Goal: Information Seeking & Learning: Check status

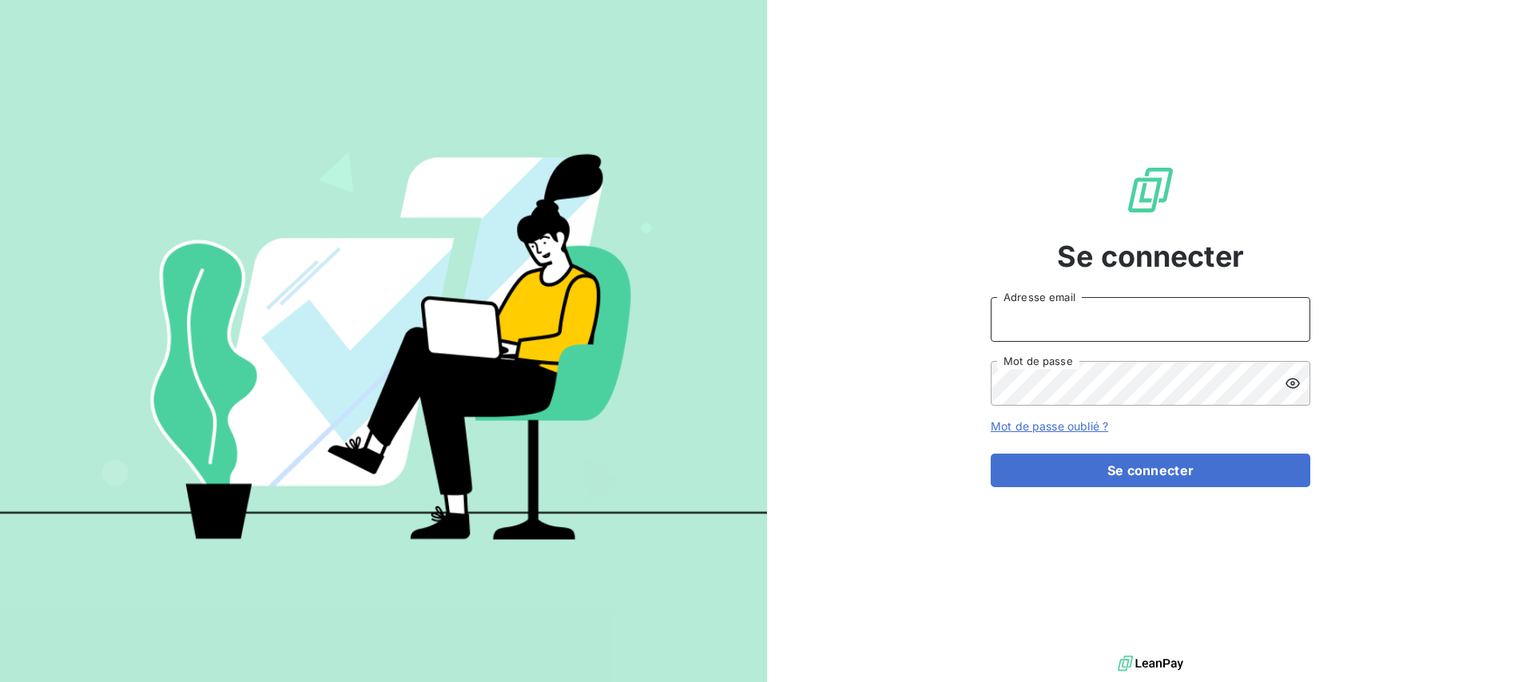
click at [1073, 311] on input "Adresse email" at bounding box center [1150, 319] width 320 height 45
type input "[PERSON_NAME][EMAIL_ADDRESS][DOMAIN_NAME]"
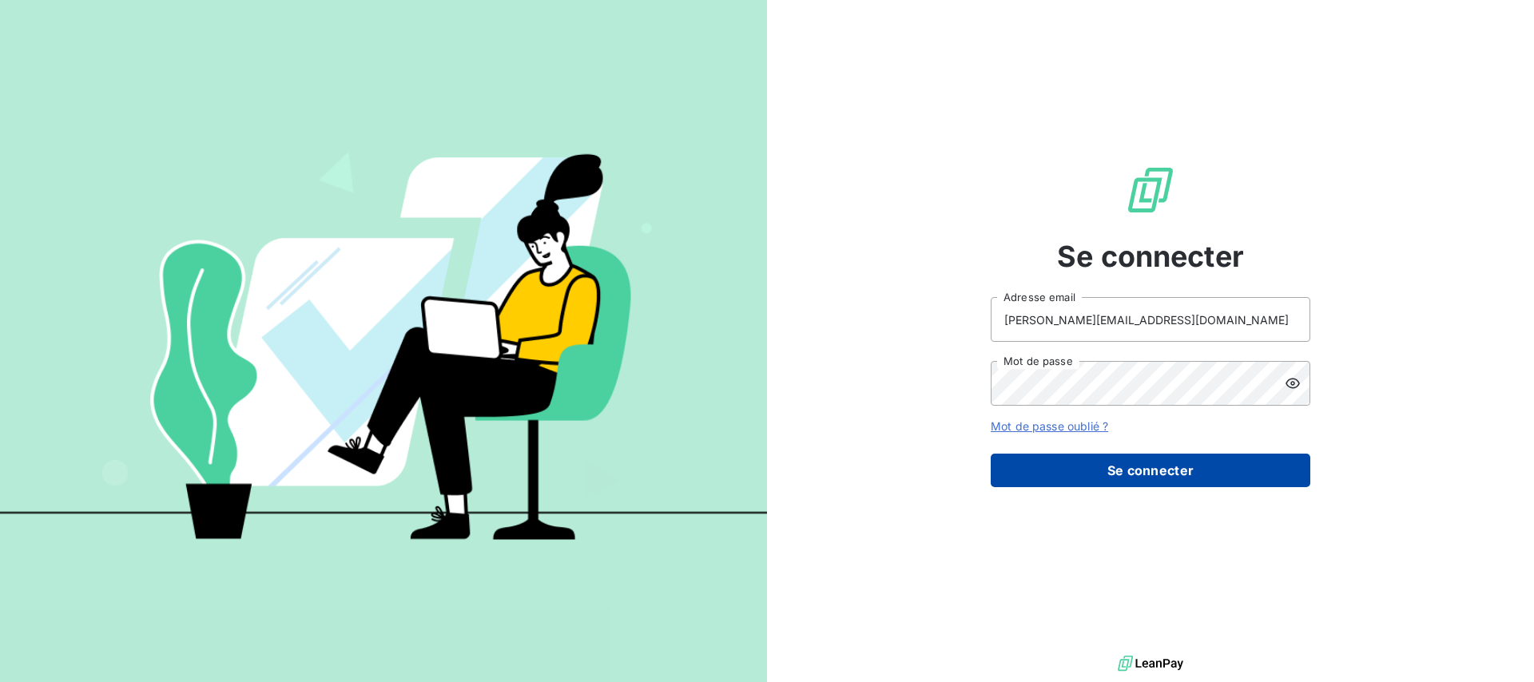
click at [1093, 483] on button "Se connecter" at bounding box center [1150, 471] width 320 height 34
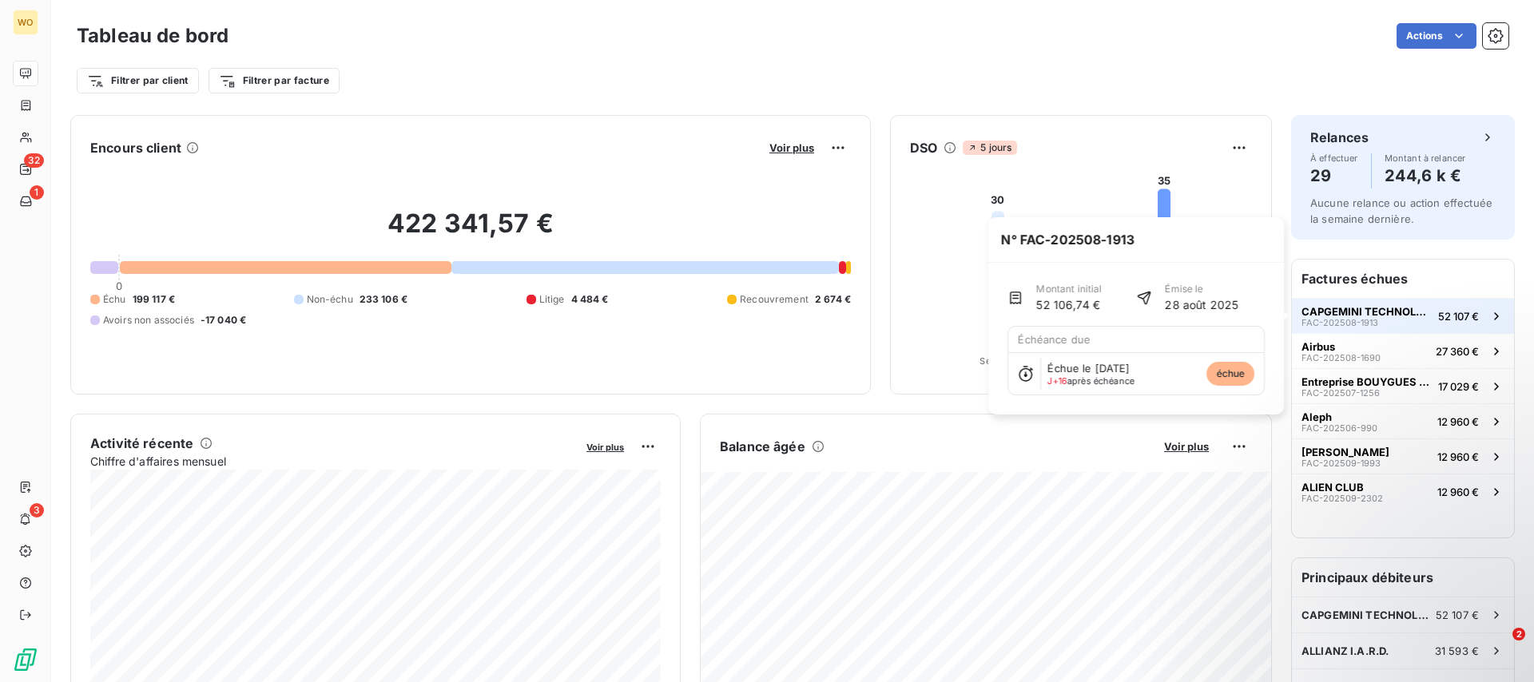
click at [1345, 316] on span "CAPGEMINI TECHNOLOGY SERVICES" at bounding box center [1366, 311] width 130 height 13
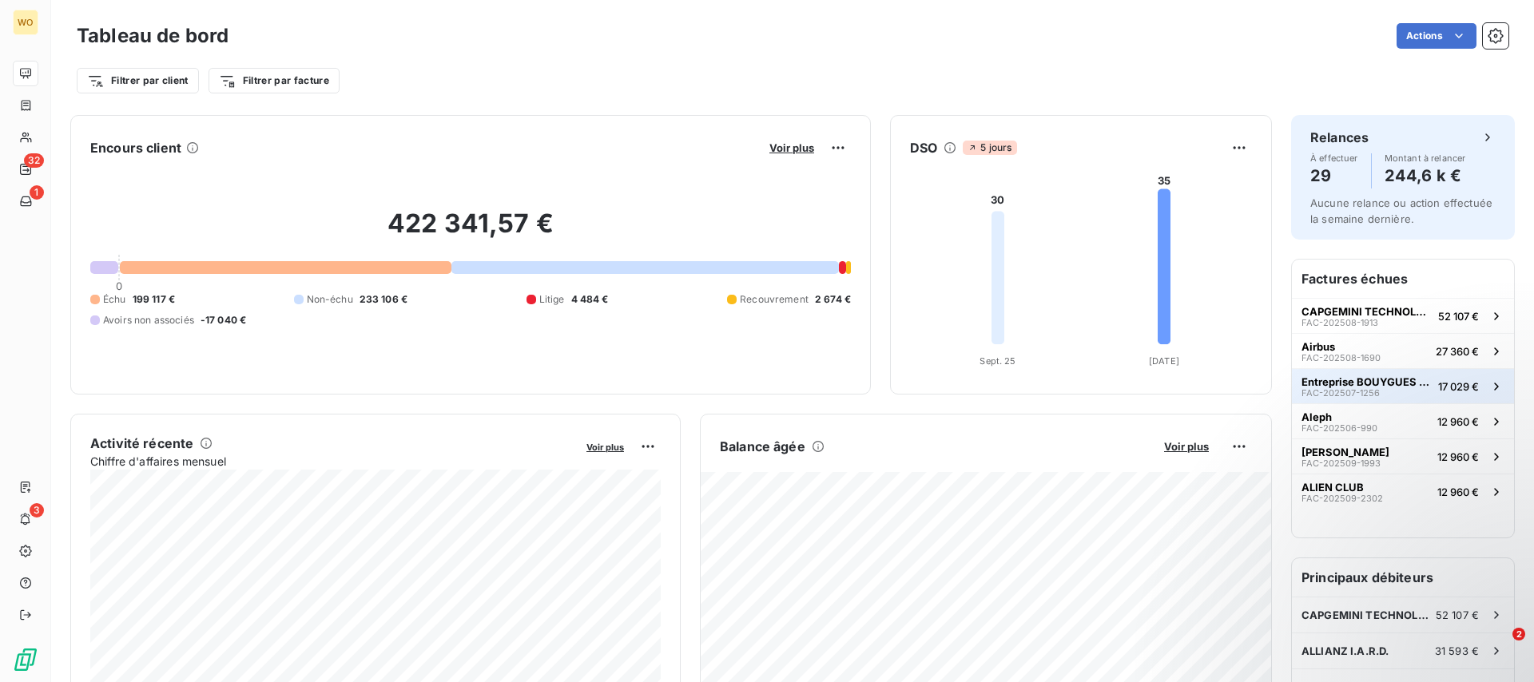
click at [1450, 399] on button "Entreprise BOUYGUES BATIMENT ILE DE FRANCE - REP FAC-202507-1256 17 029 €" at bounding box center [1403, 385] width 222 height 35
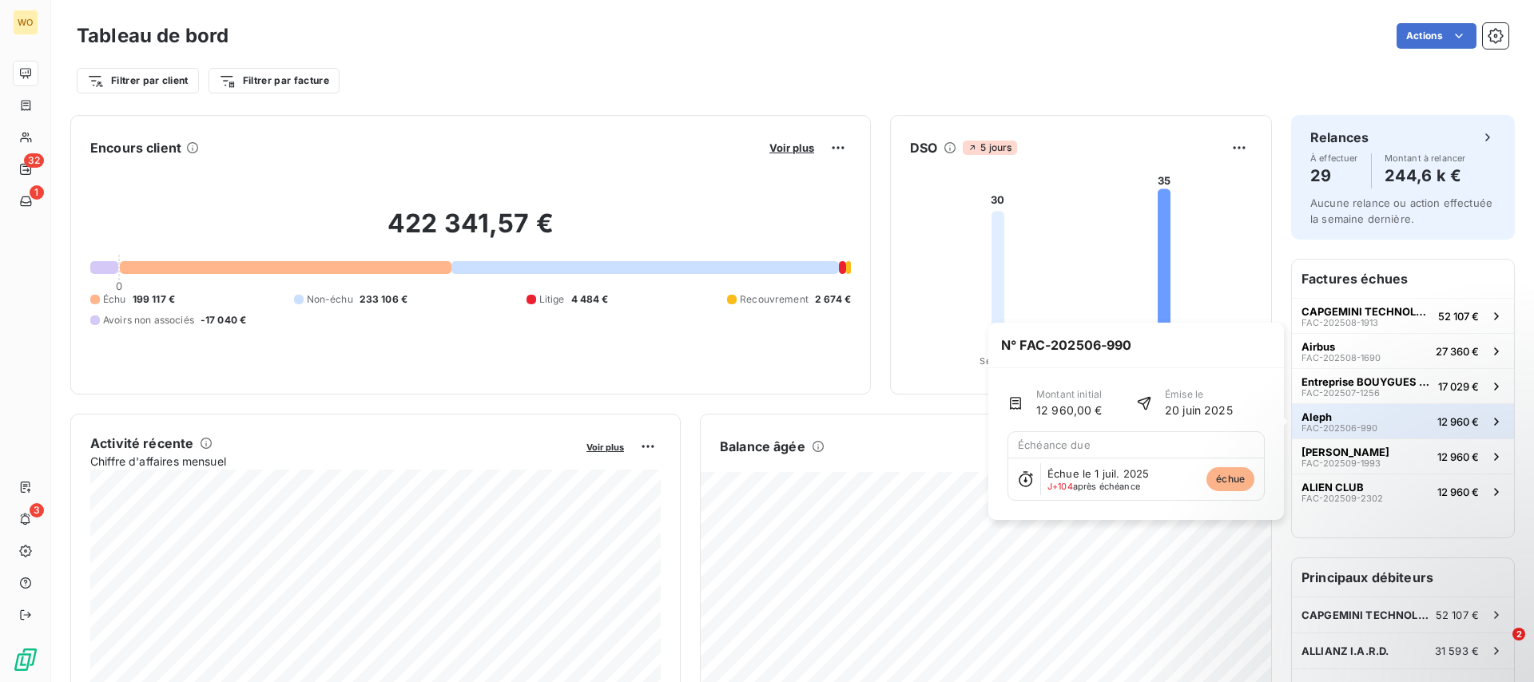
click at [1315, 424] on span "FAC-202506-990" at bounding box center [1339, 428] width 76 height 10
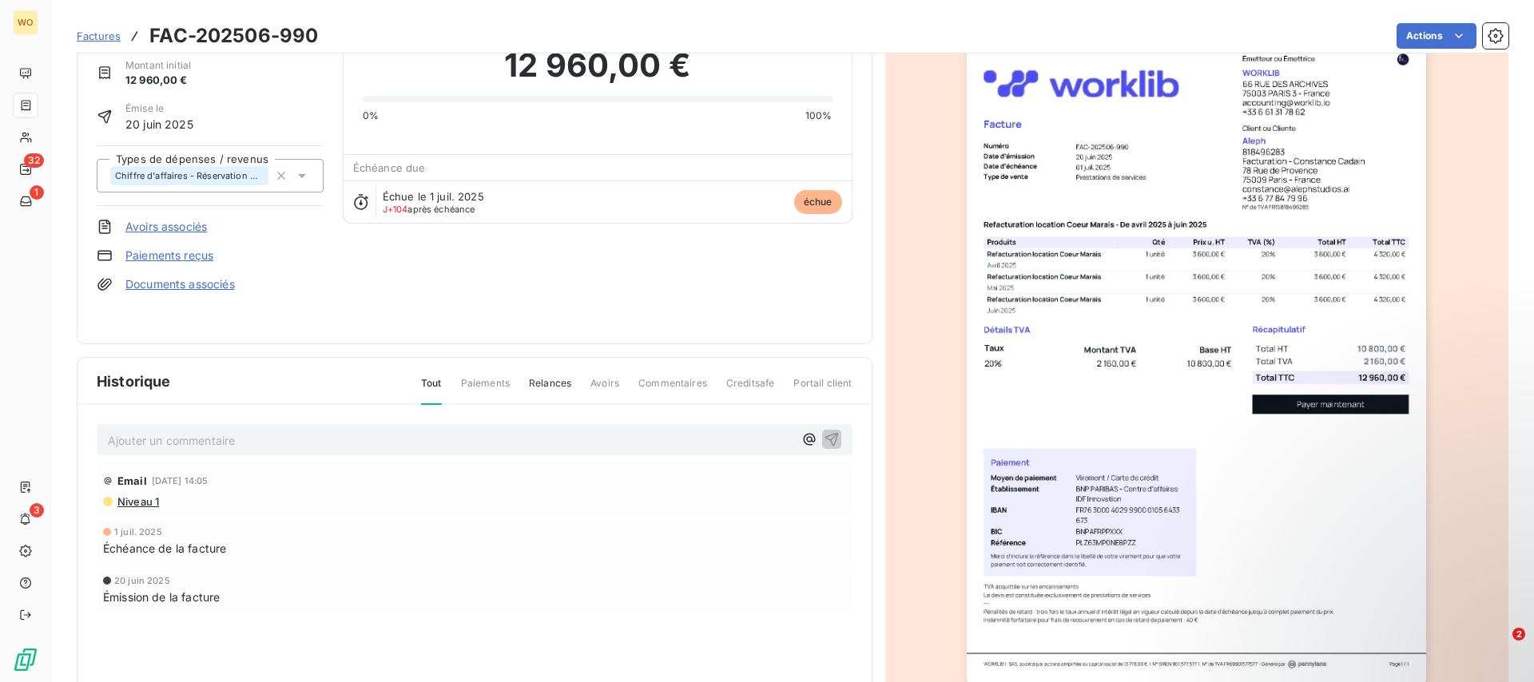
scroll to position [141, 0]
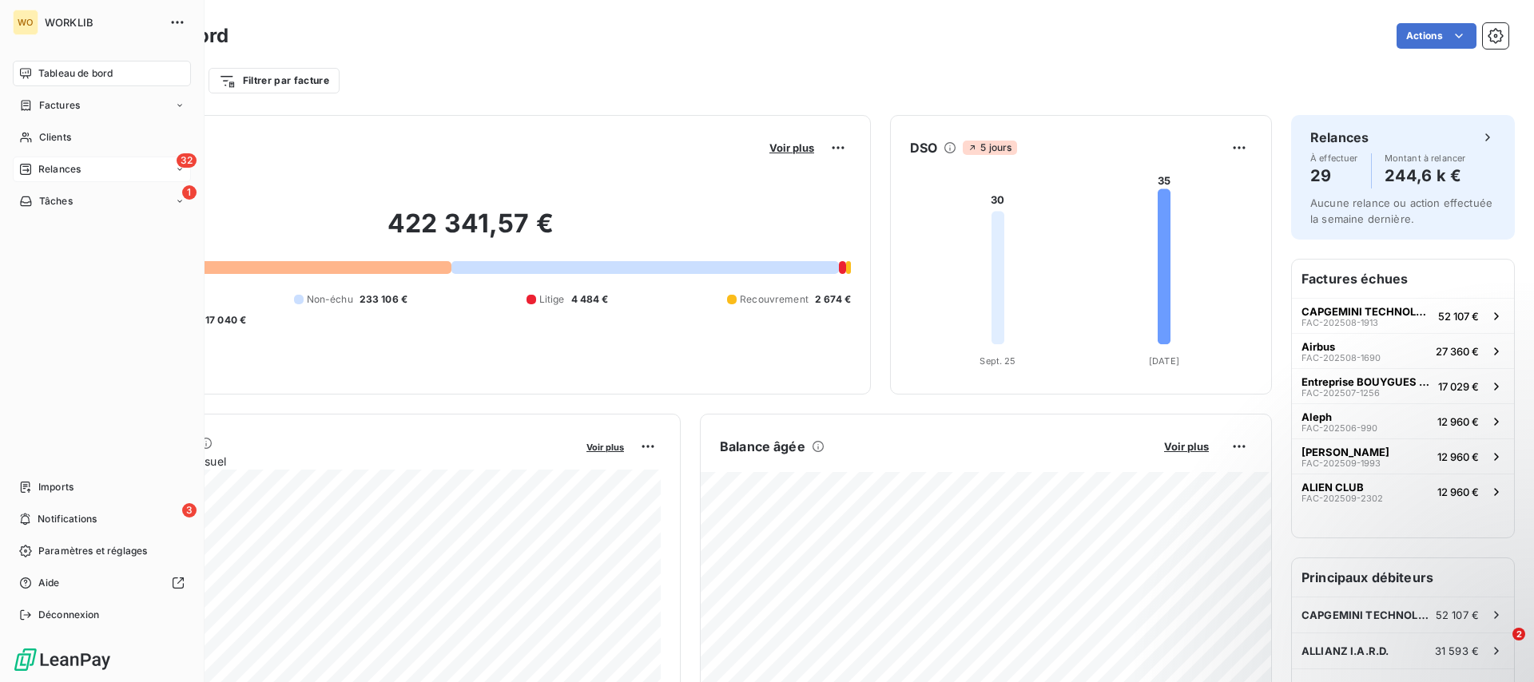
click at [95, 173] on div "32 Relances" at bounding box center [102, 170] width 178 height 26
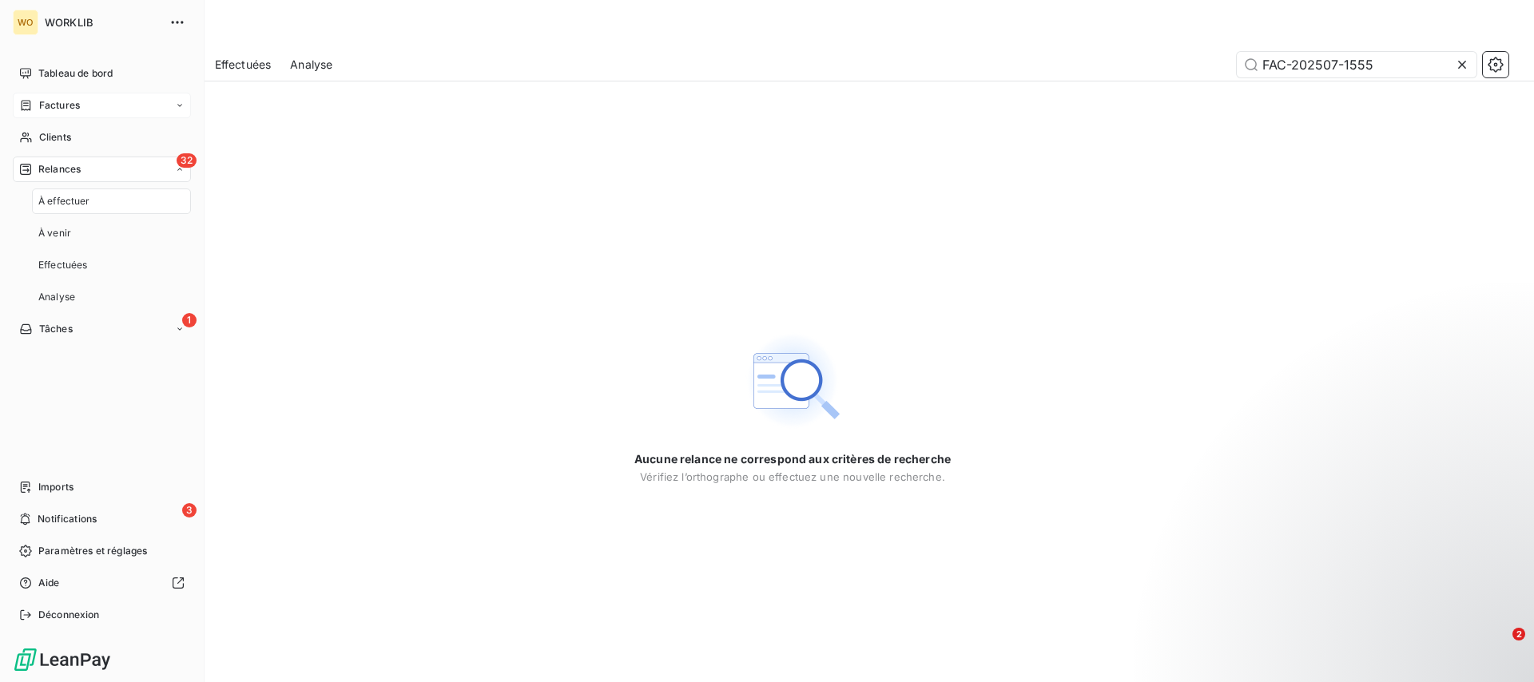
click at [103, 98] on div "Factures" at bounding box center [102, 106] width 178 height 26
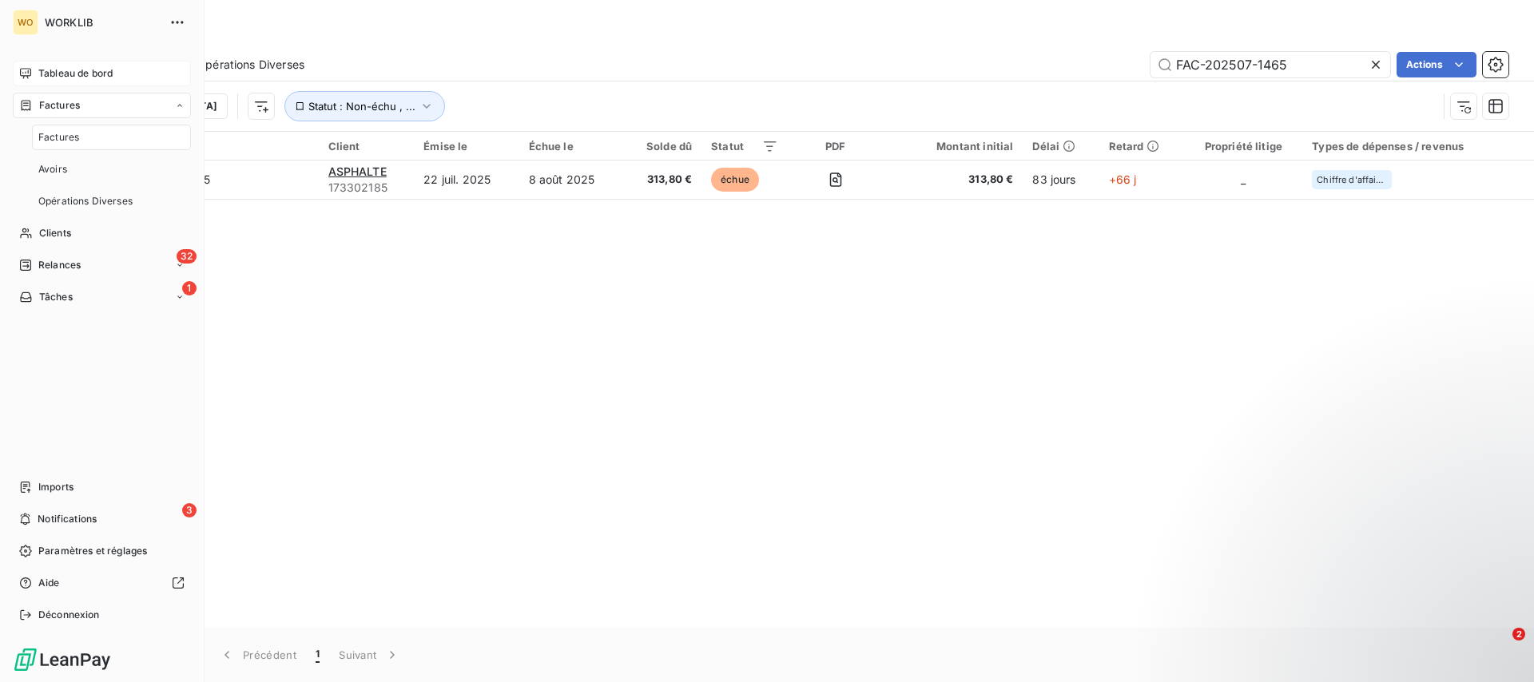
click at [118, 73] on div "Tableau de bord" at bounding box center [102, 74] width 178 height 26
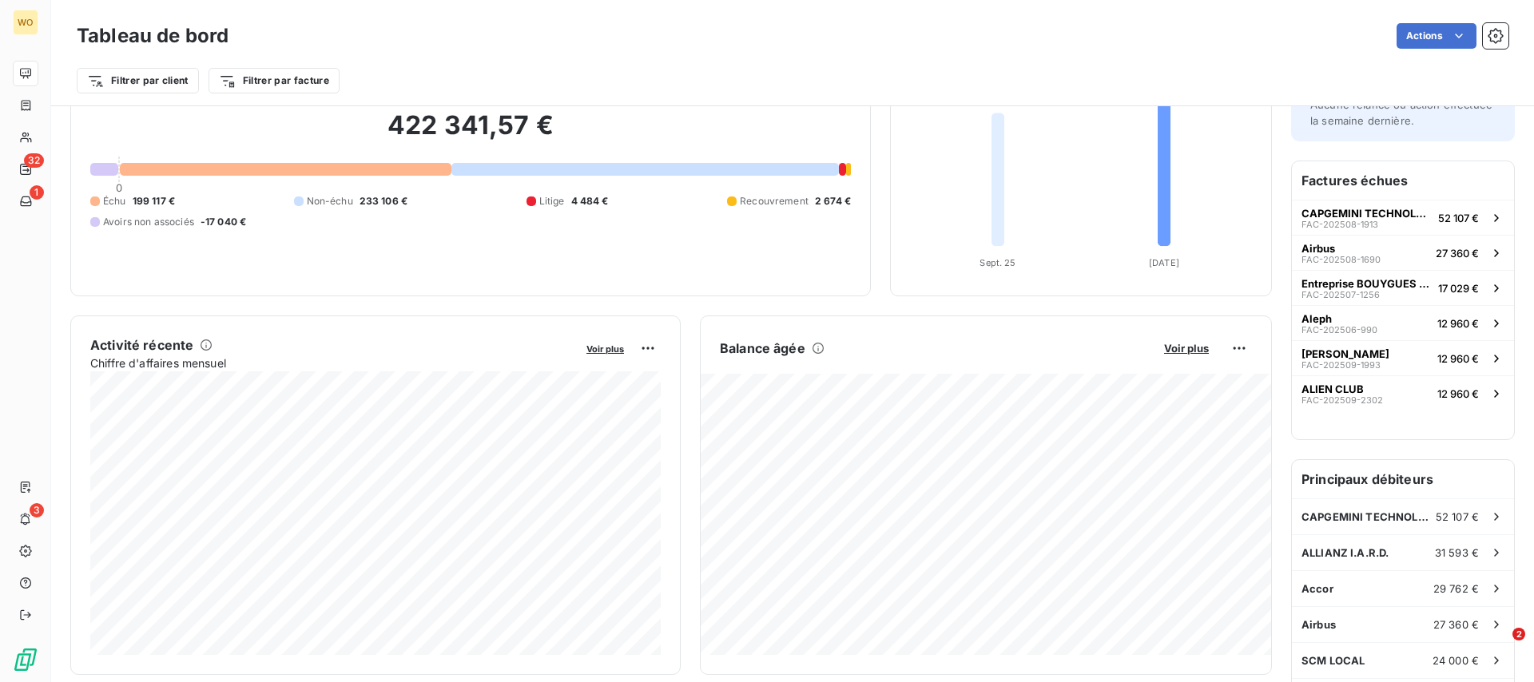
scroll to position [68, 0]
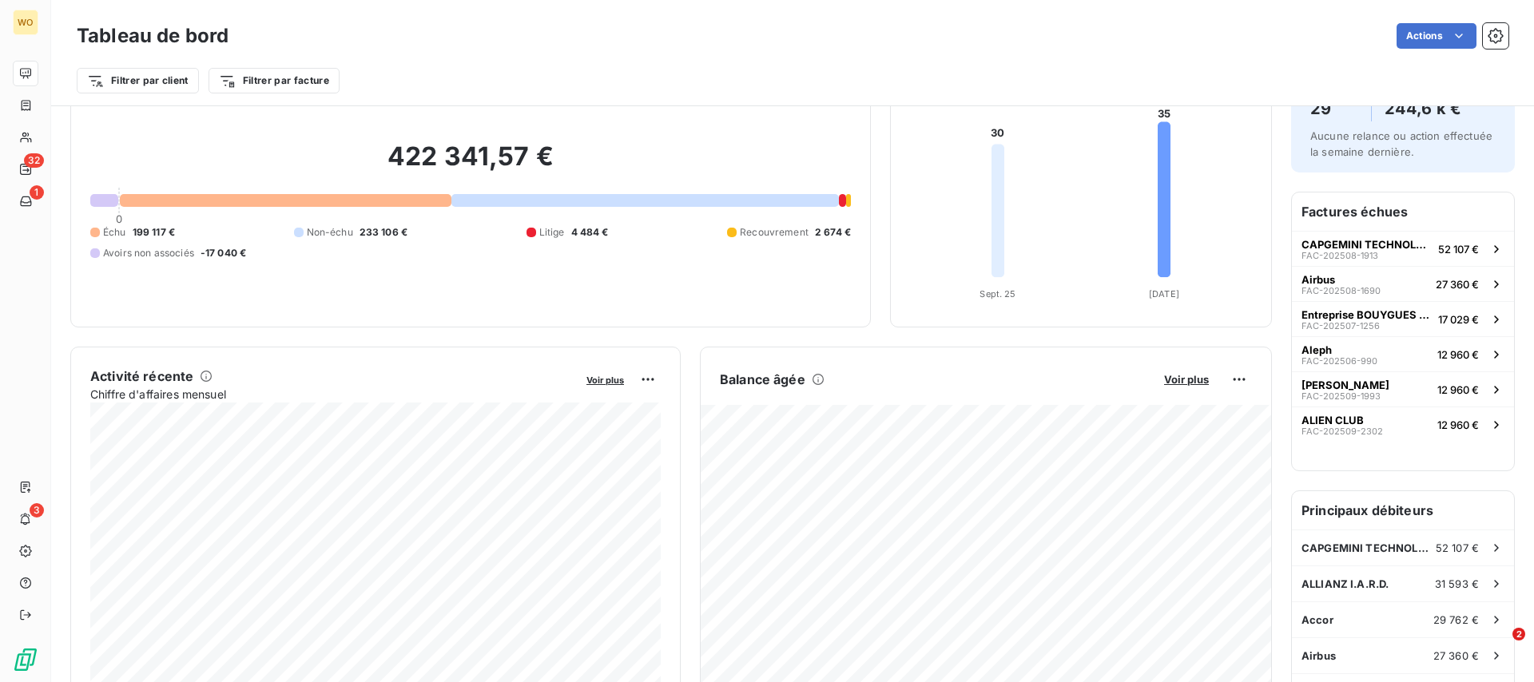
click at [1469, 431] on span "12 960 €" at bounding box center [1458, 425] width 42 height 13
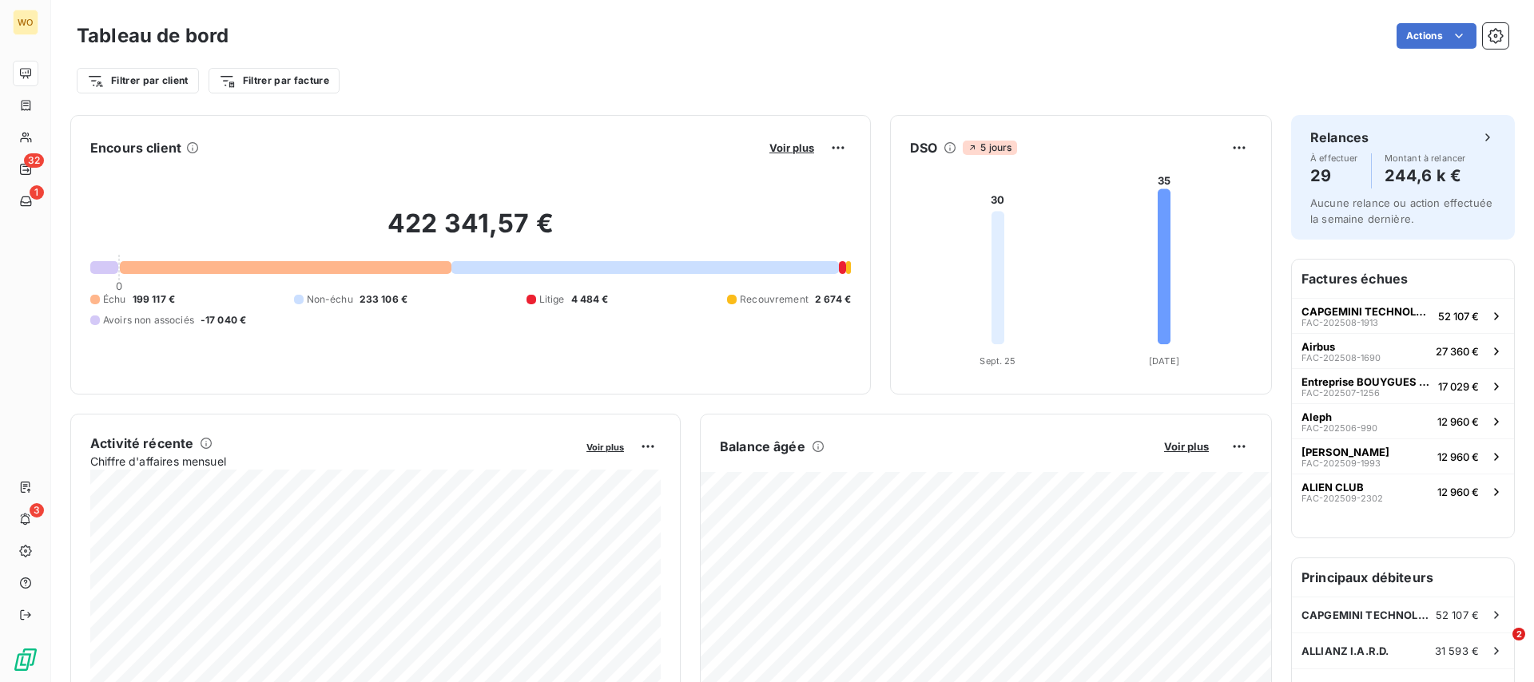
click at [839, 270] on div at bounding box center [842, 267] width 7 height 13
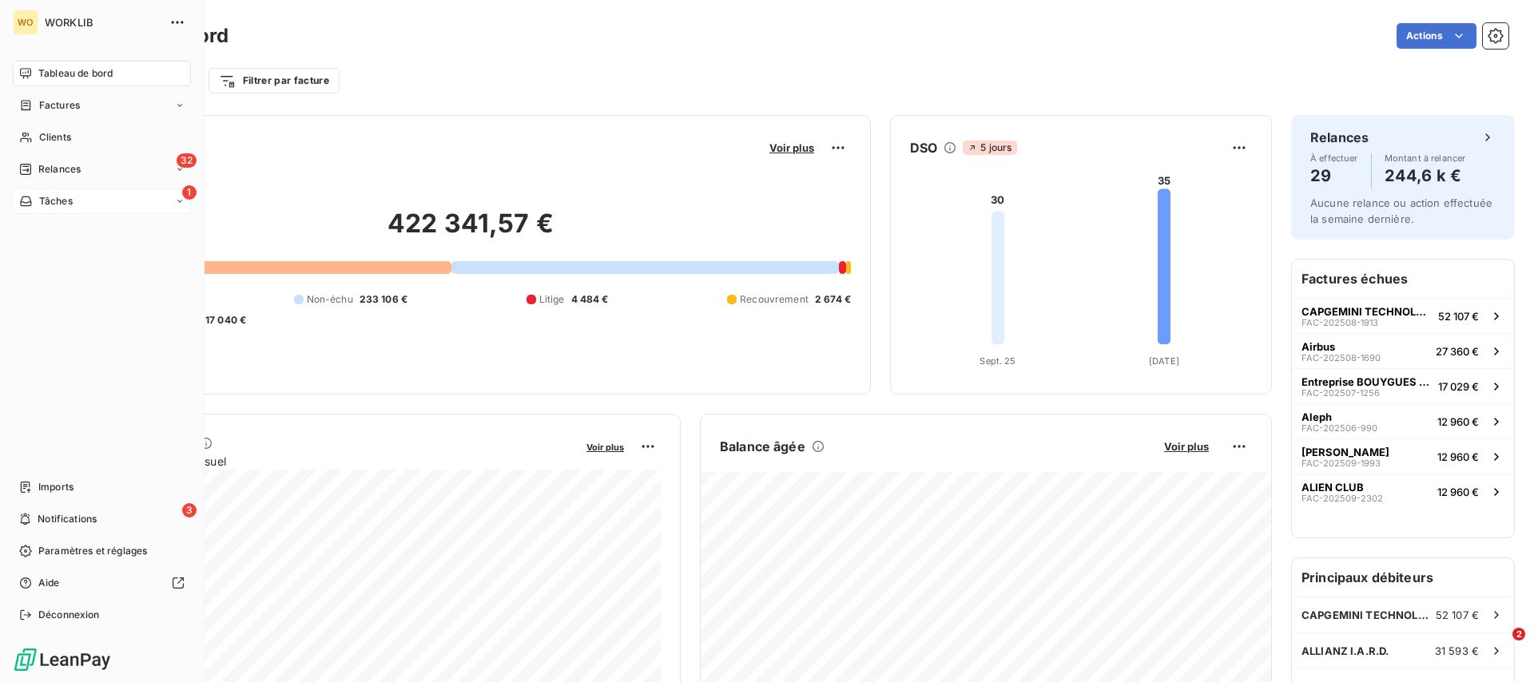
click at [46, 209] on div "1 Tâches" at bounding box center [102, 202] width 178 height 26
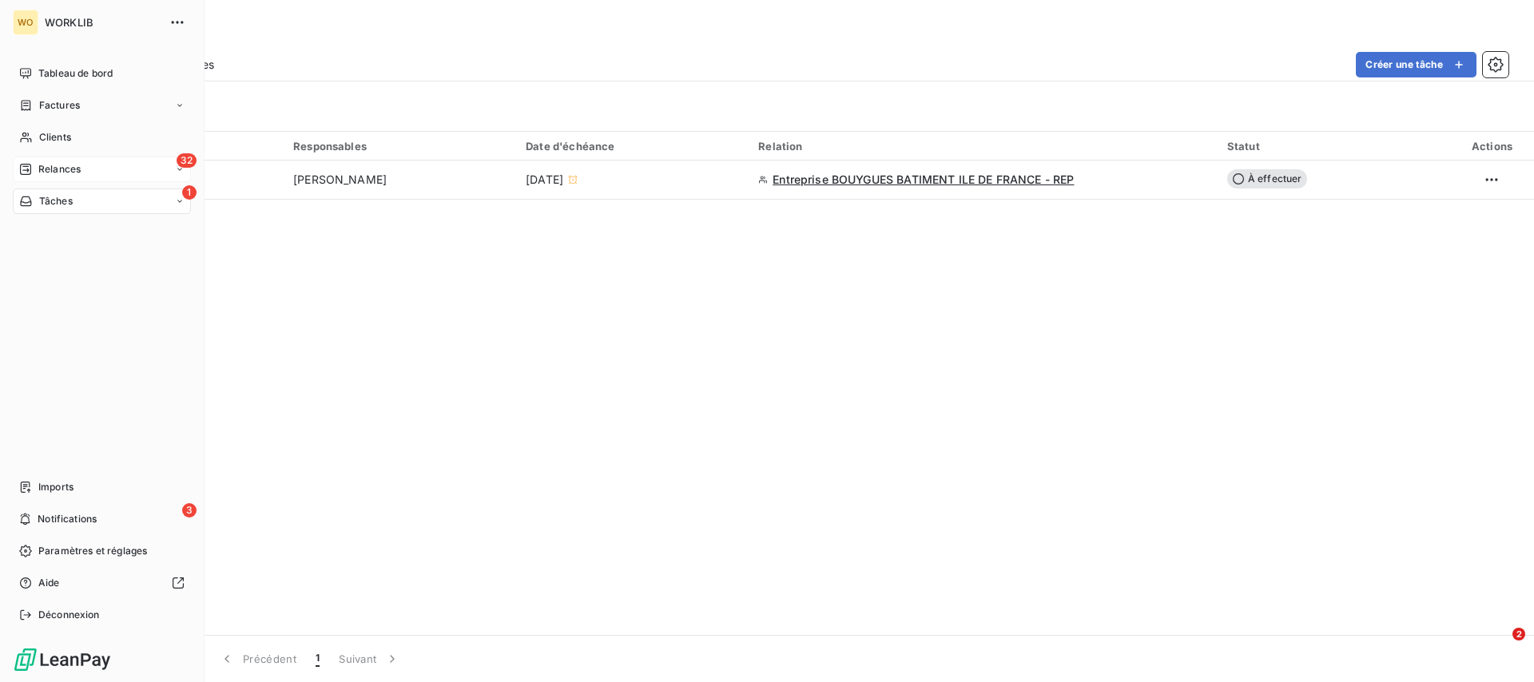
click at [77, 170] on span "Relances" at bounding box center [59, 169] width 42 height 14
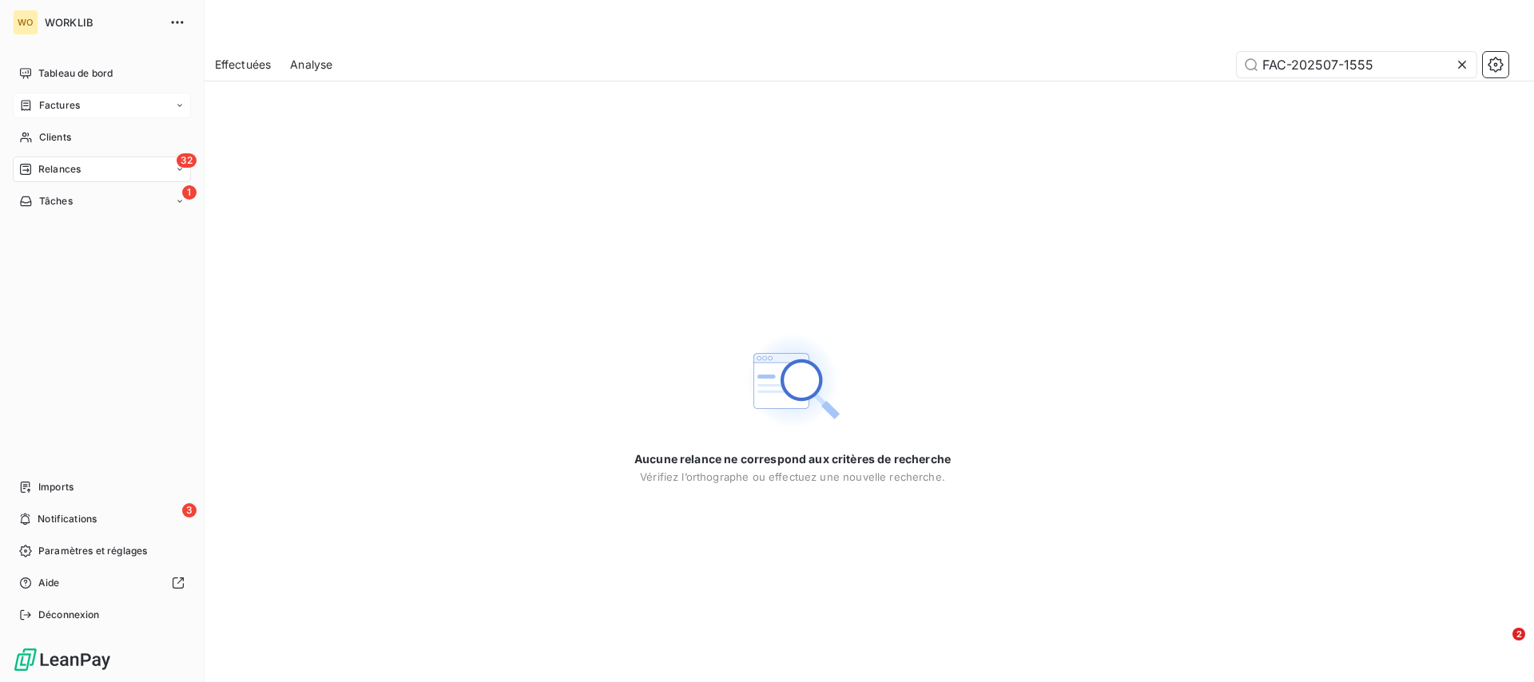
click at [65, 99] on span "Factures" at bounding box center [59, 105] width 41 height 14
